Goal: Task Accomplishment & Management: Manage account settings

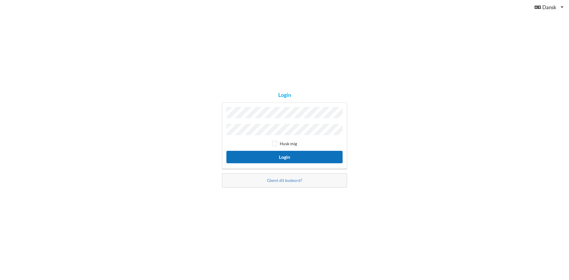
click at [267, 156] on button "Login" at bounding box center [284, 157] width 116 height 12
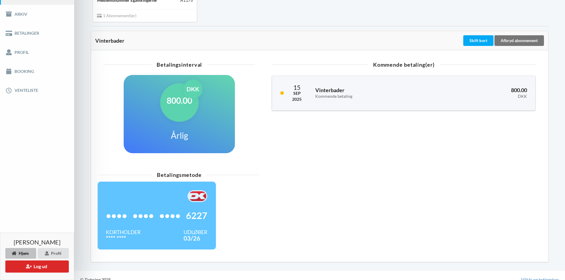
scroll to position [97, 0]
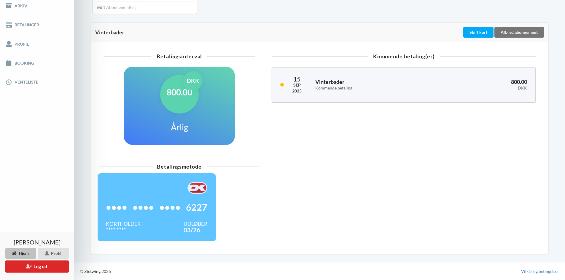
click at [150, 205] on span "••••" at bounding box center [143, 208] width 21 height 6
click at [476, 31] on div "Skift kort" at bounding box center [478, 32] width 30 height 11
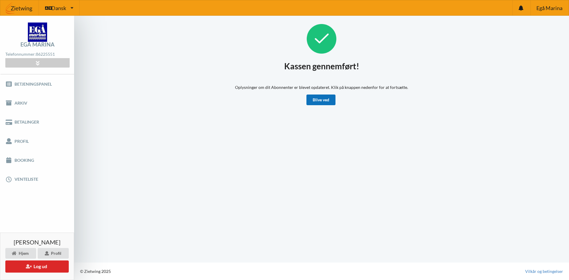
click at [315, 103] on link "Blive ved" at bounding box center [321, 100] width 29 height 11
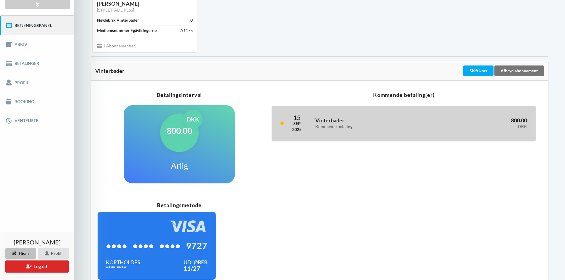
scroll to position [59, 0]
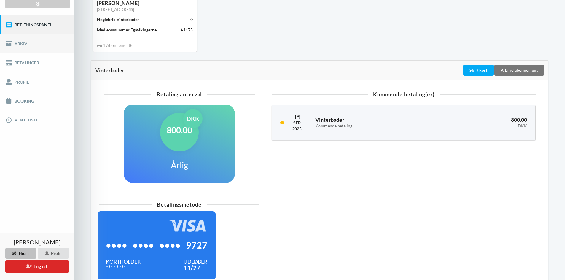
click at [21, 43] on link "Arkiv" at bounding box center [37, 43] width 74 height 19
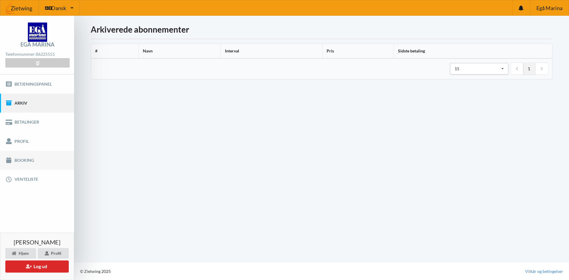
click at [33, 159] on link "Booking" at bounding box center [37, 160] width 74 height 19
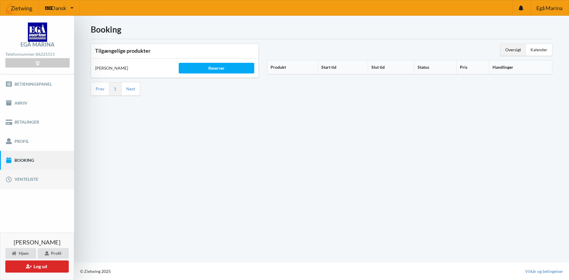
click at [31, 181] on link "Venteliste" at bounding box center [37, 179] width 74 height 19
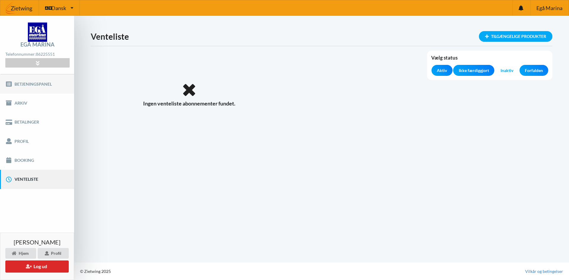
click at [31, 82] on link "Betjeningspanel" at bounding box center [37, 83] width 74 height 19
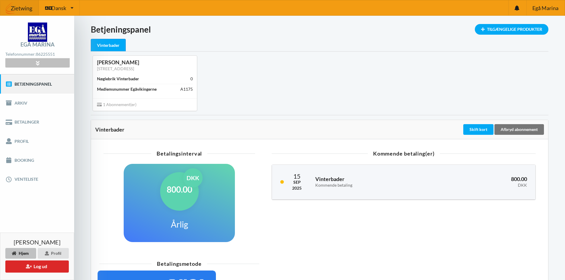
click at [28, 62] on div at bounding box center [37, 62] width 64 height 9
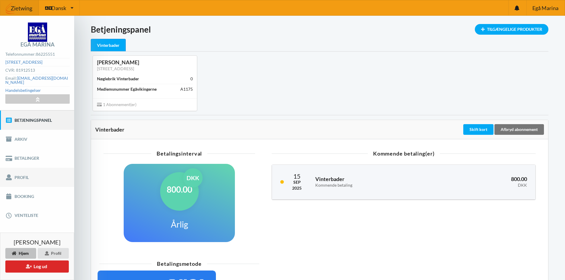
click at [25, 173] on link "Profil" at bounding box center [37, 177] width 74 height 19
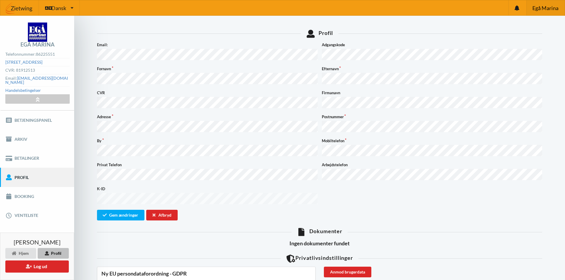
click at [537, 9] on span "Egå Marina" at bounding box center [545, 7] width 26 height 5
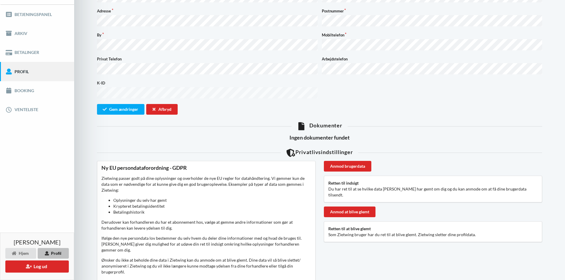
scroll to position [131, 0]
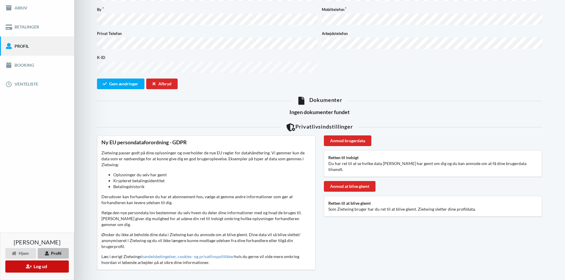
click at [44, 268] on button "Log ud" at bounding box center [36, 267] width 63 height 12
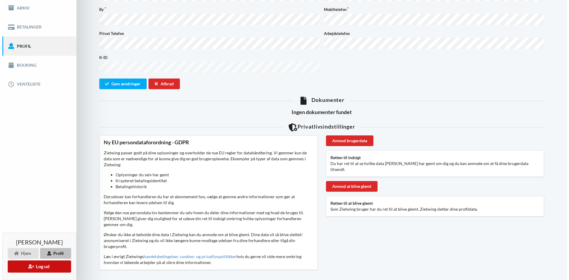
scroll to position [125, 0]
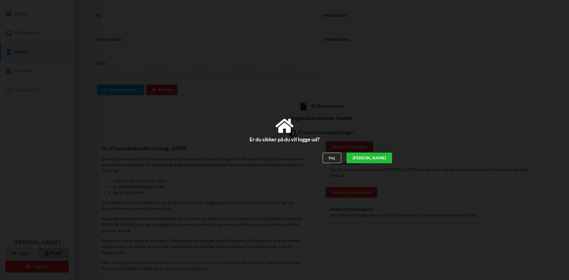
click at [384, 157] on div "[PERSON_NAME]" at bounding box center [370, 158] width 46 height 11
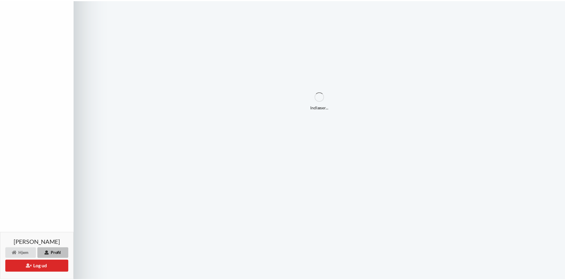
scroll to position [35, 0]
